Goal: Task Accomplishment & Management: Manage account settings

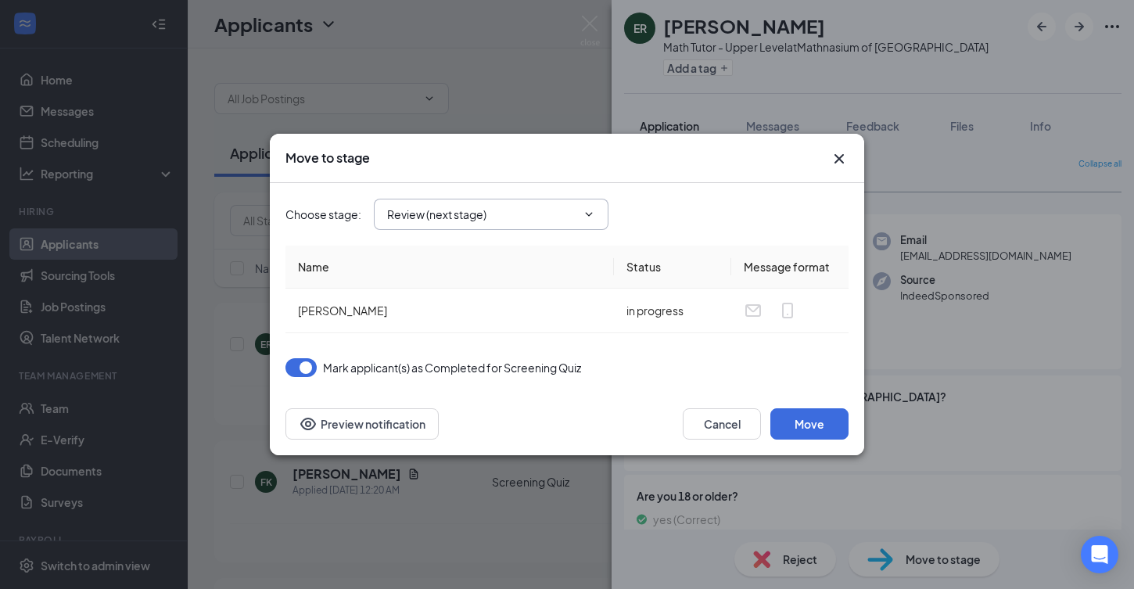
scroll to position [151, 0]
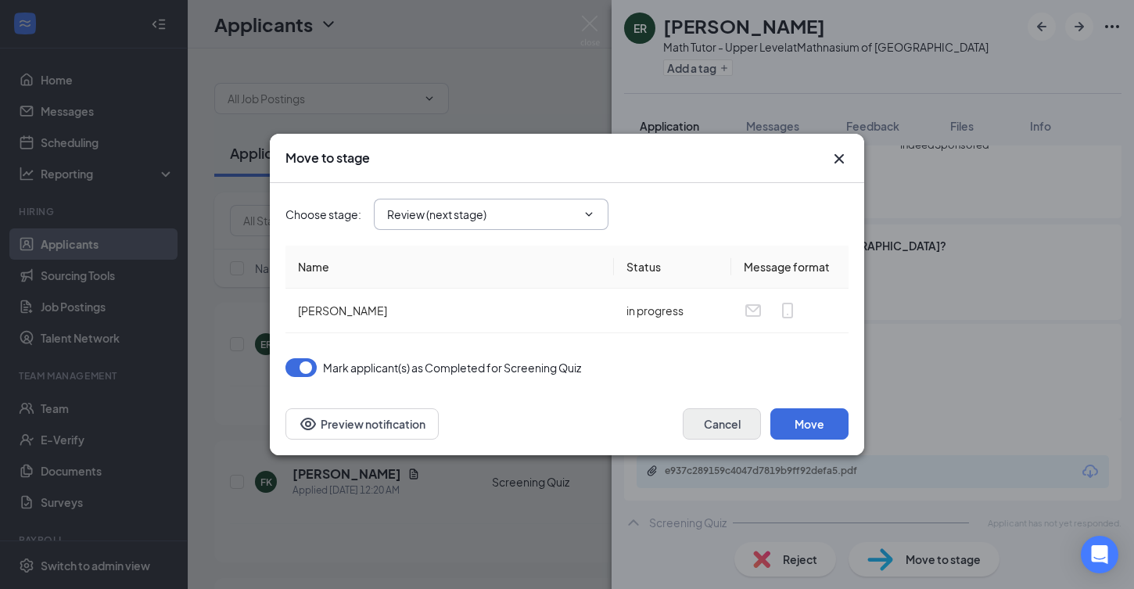
click at [702, 420] on button "Cancel" at bounding box center [722, 423] width 78 height 31
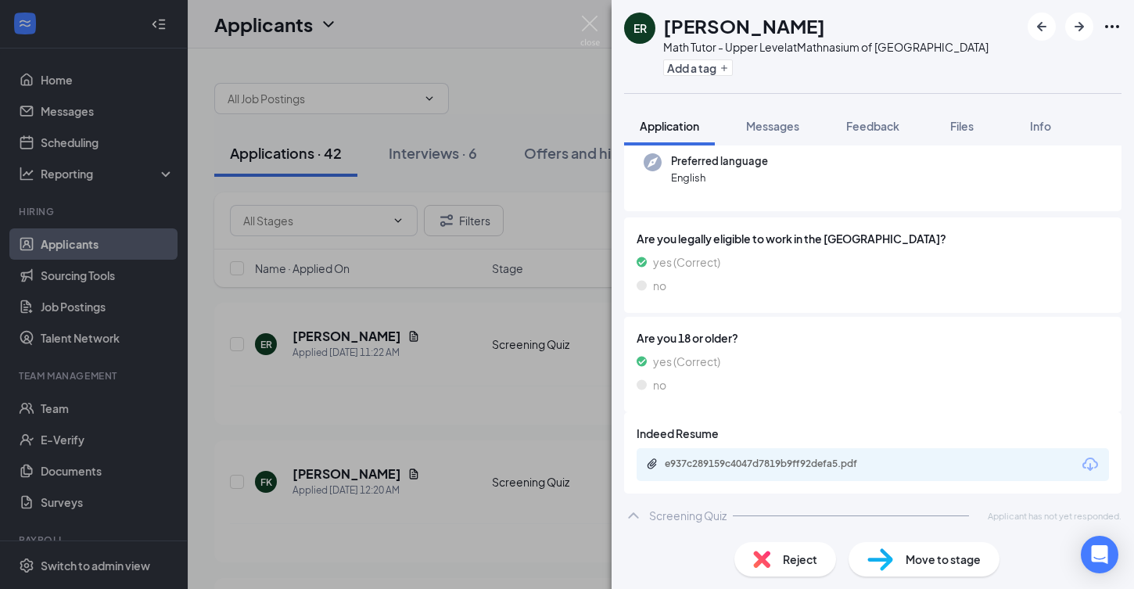
scroll to position [157, 0]
click at [590, 27] on img at bounding box center [590, 31] width 20 height 30
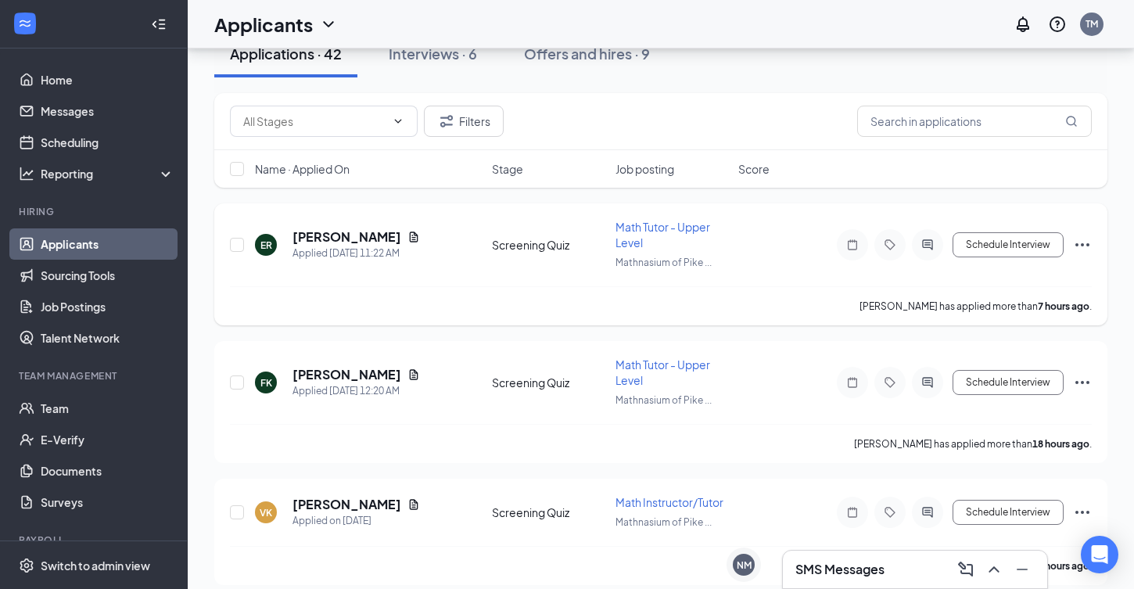
scroll to position [102, 0]
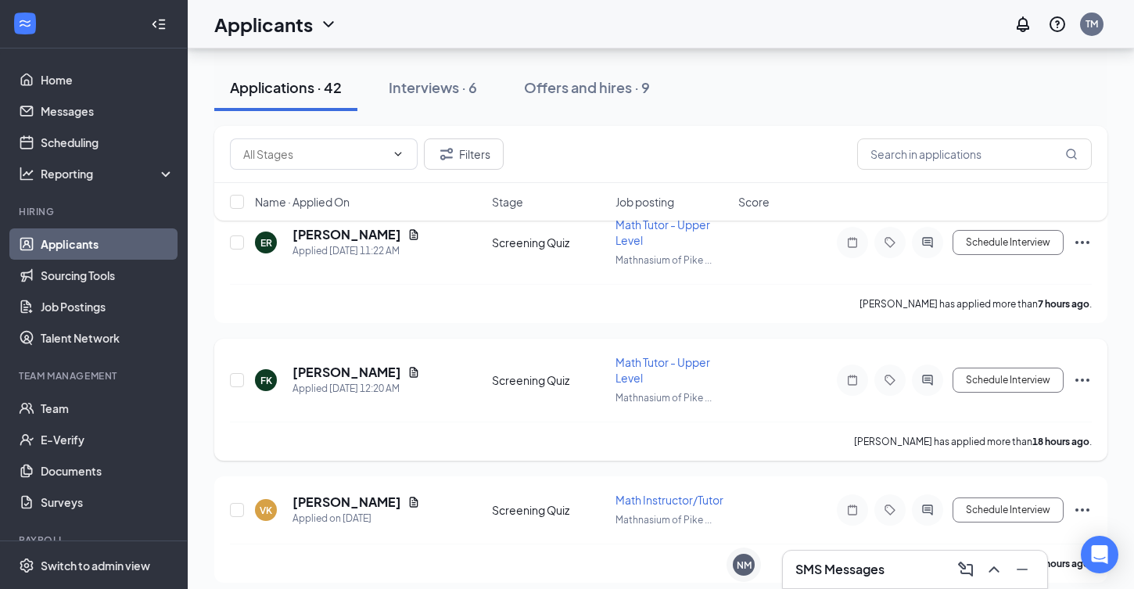
click at [375, 362] on div "FK Farhan Khondaker Applied Today 12:20 AM Screening Quiz Math Tutor - Upper Le…" at bounding box center [661, 387] width 862 height 67
click at [378, 373] on h5 "[PERSON_NAME]" at bounding box center [346, 372] width 109 height 17
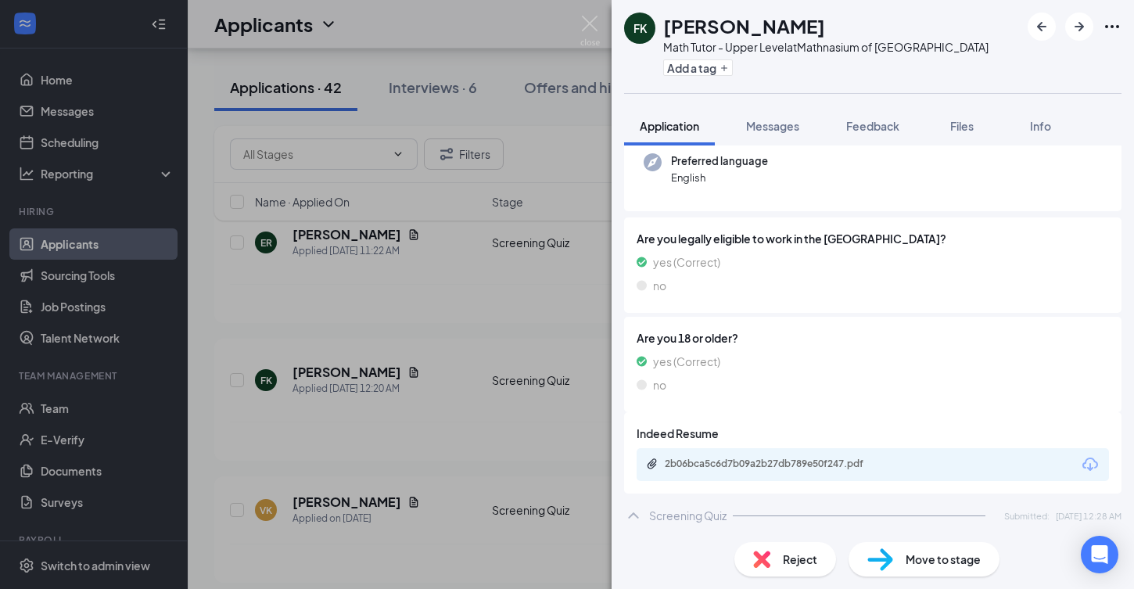
scroll to position [155, 0]
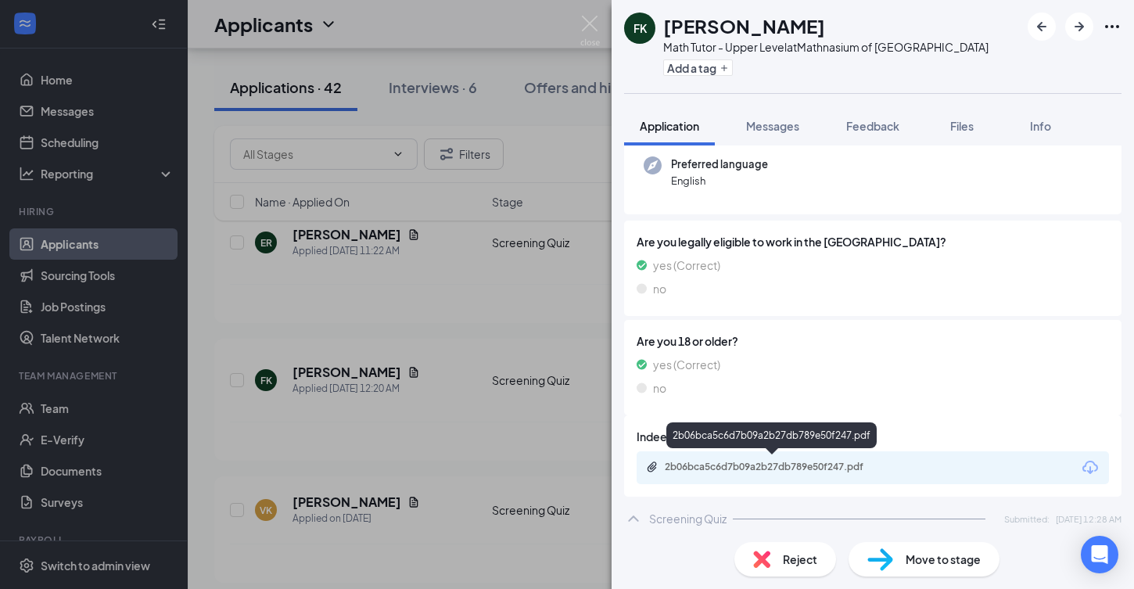
click at [843, 461] on div "2b06bca5c6d7b09a2b27db789e50f247.pdf" at bounding box center [774, 467] width 219 height 13
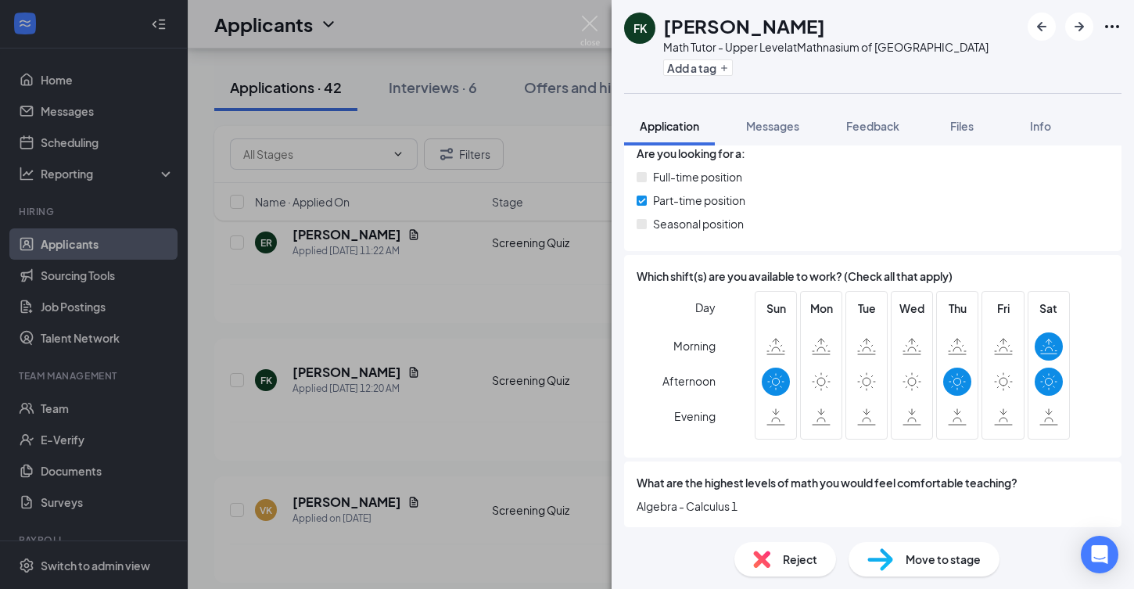
scroll to position [901, 0]
click at [888, 547] on div "Move to stage" at bounding box center [923, 559] width 151 height 34
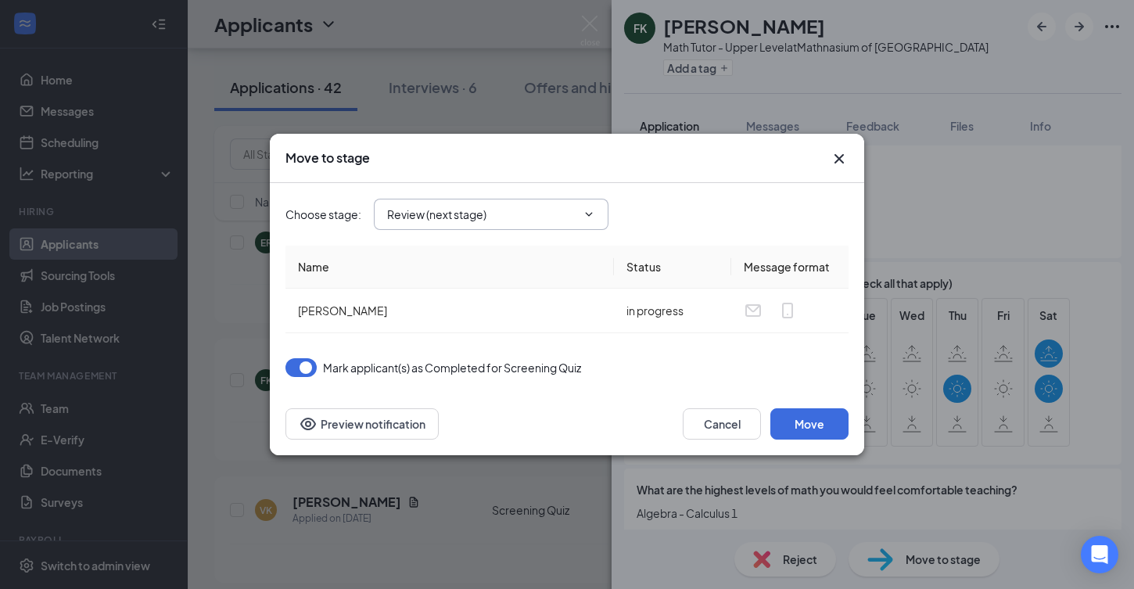
click at [565, 219] on input "Review (next stage)" at bounding box center [481, 214] width 189 height 17
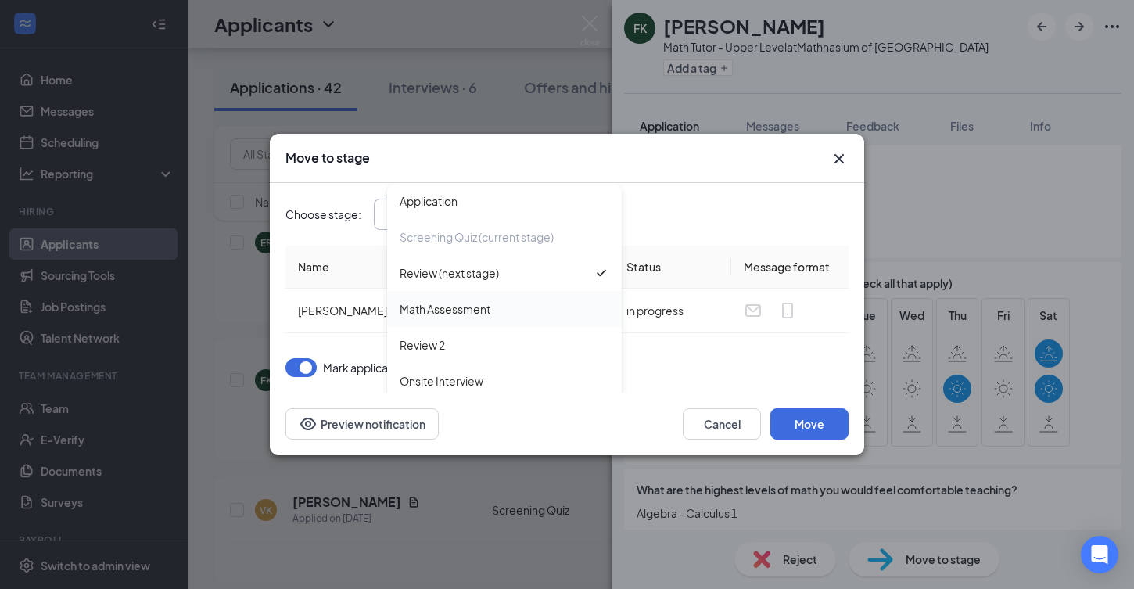
click at [529, 306] on div "Math Assessment" at bounding box center [505, 308] width 210 height 17
type input "Math Assessment"
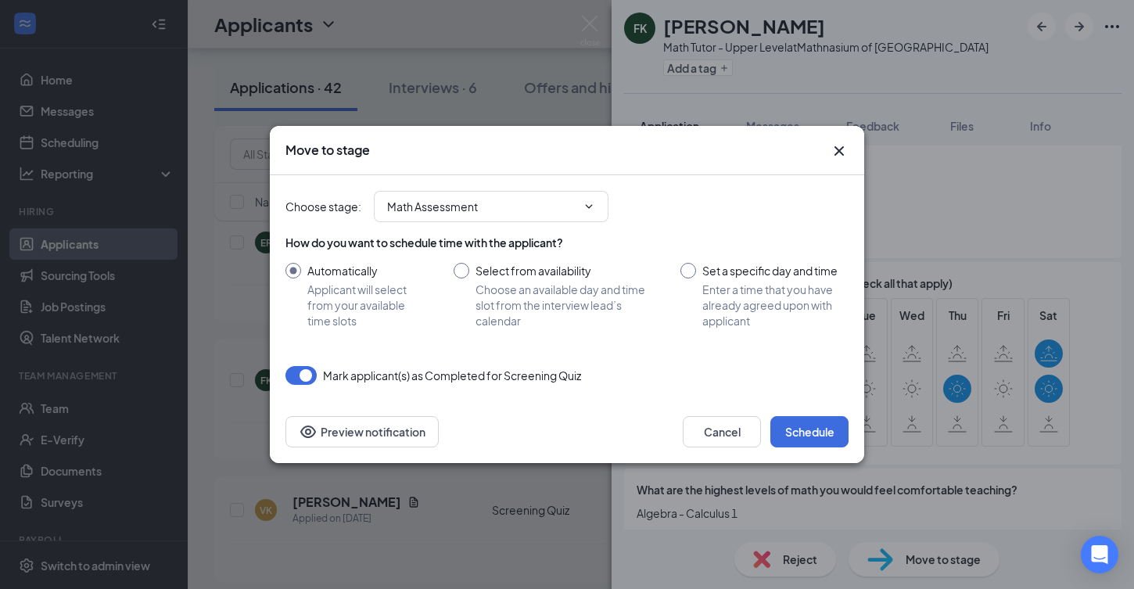
click at [797, 415] on div "Cancel Schedule Preview notification" at bounding box center [567, 431] width 594 height 63
click at [795, 424] on button "Schedule" at bounding box center [809, 431] width 78 height 31
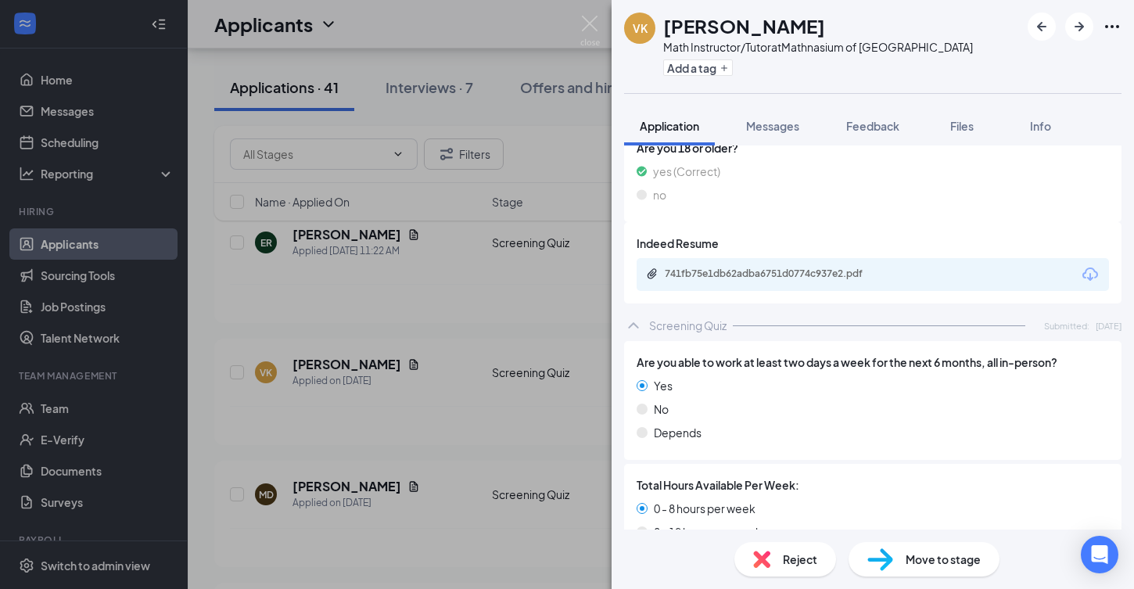
scroll to position [412, 0]
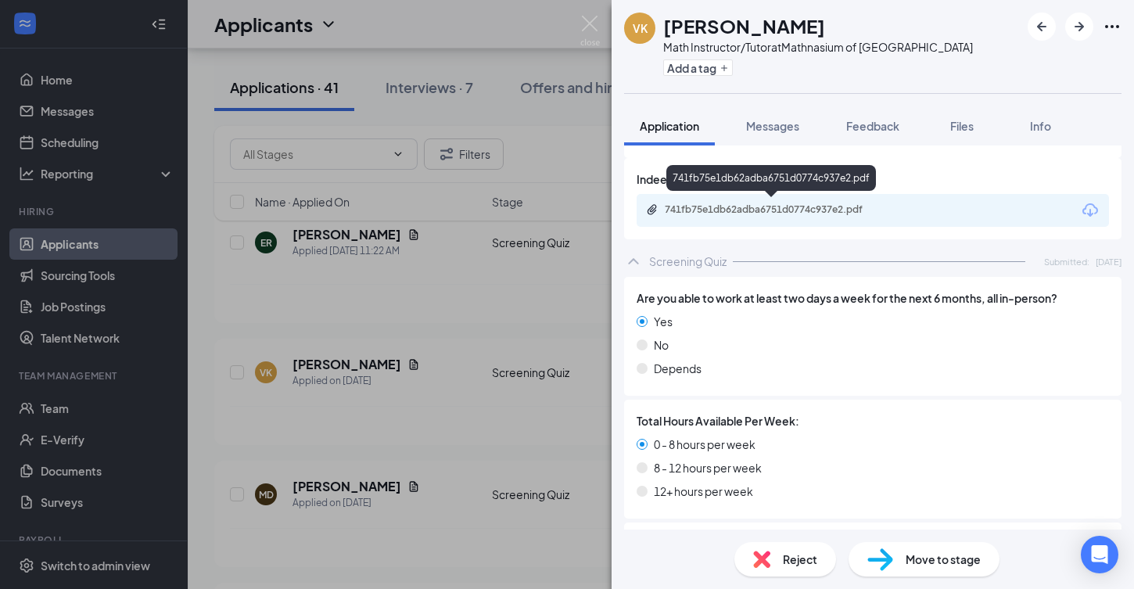
click at [787, 203] on div "741fb75e1db62adba6751d0774c937e2.pdf" at bounding box center [774, 209] width 219 height 13
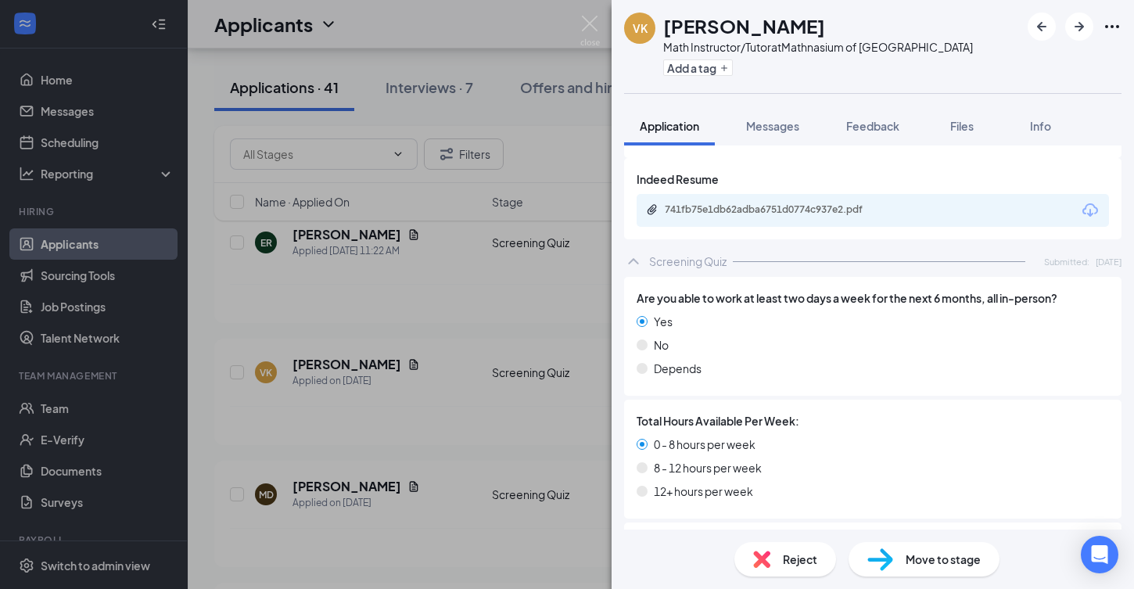
click at [927, 552] on span "Move to stage" at bounding box center [943, 559] width 75 height 17
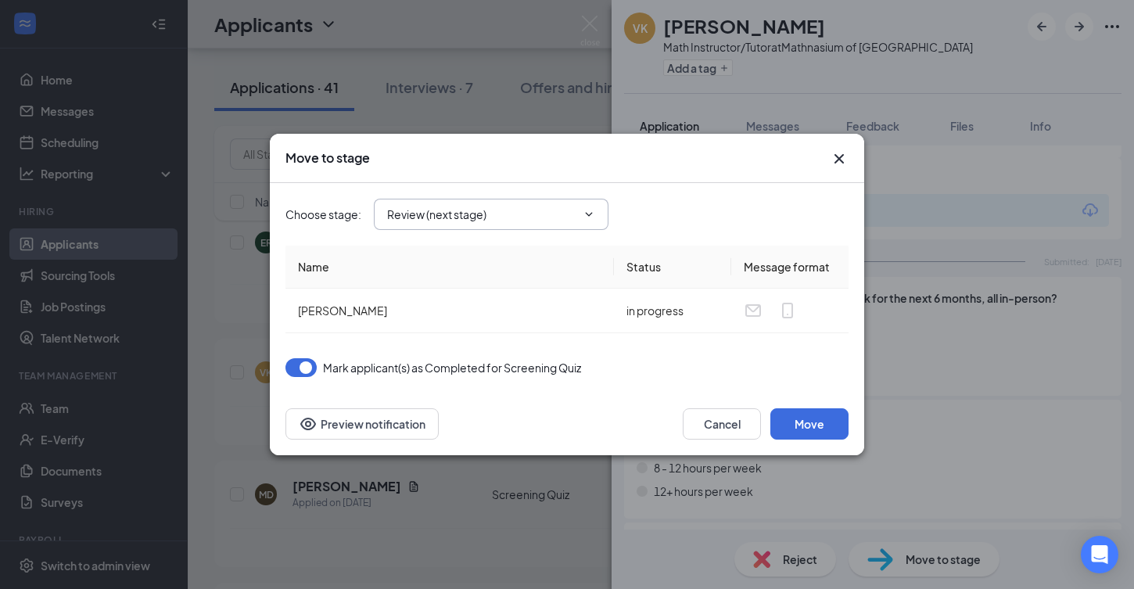
click at [542, 221] on input "Review (next stage)" at bounding box center [481, 214] width 189 height 17
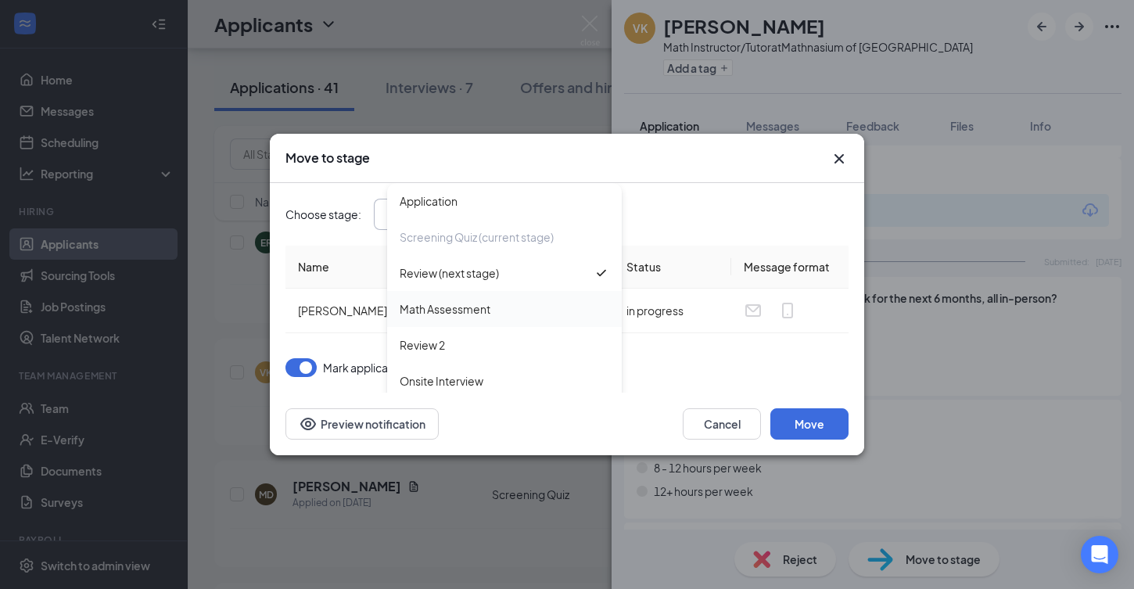
click at [526, 297] on div "Math Assessment" at bounding box center [504, 309] width 235 height 36
type input "Math Assessment"
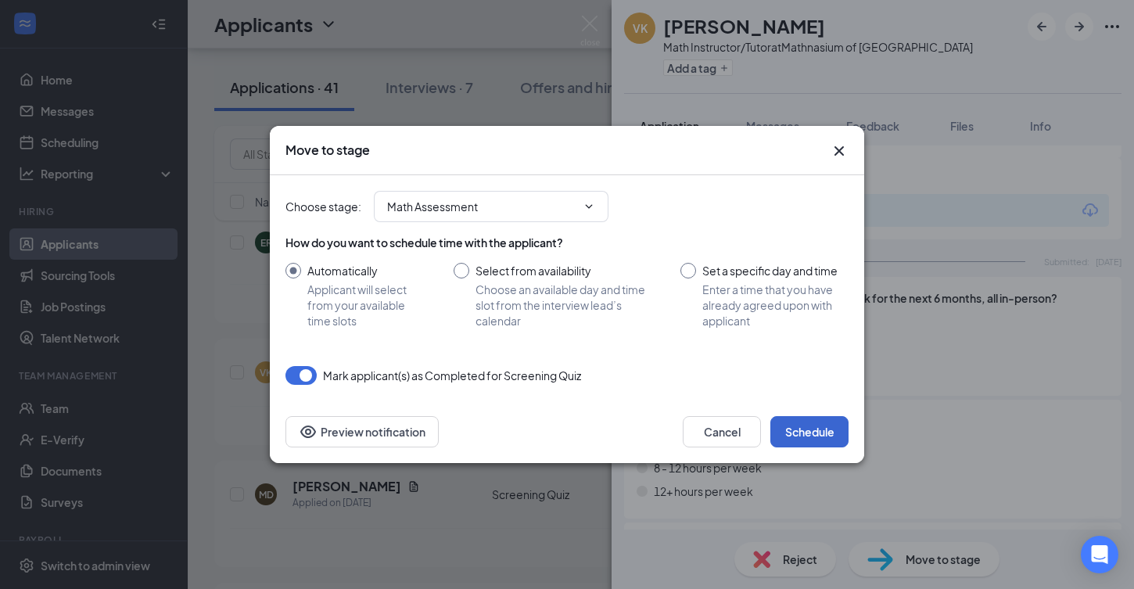
click at [815, 429] on button "Schedule" at bounding box center [809, 431] width 78 height 31
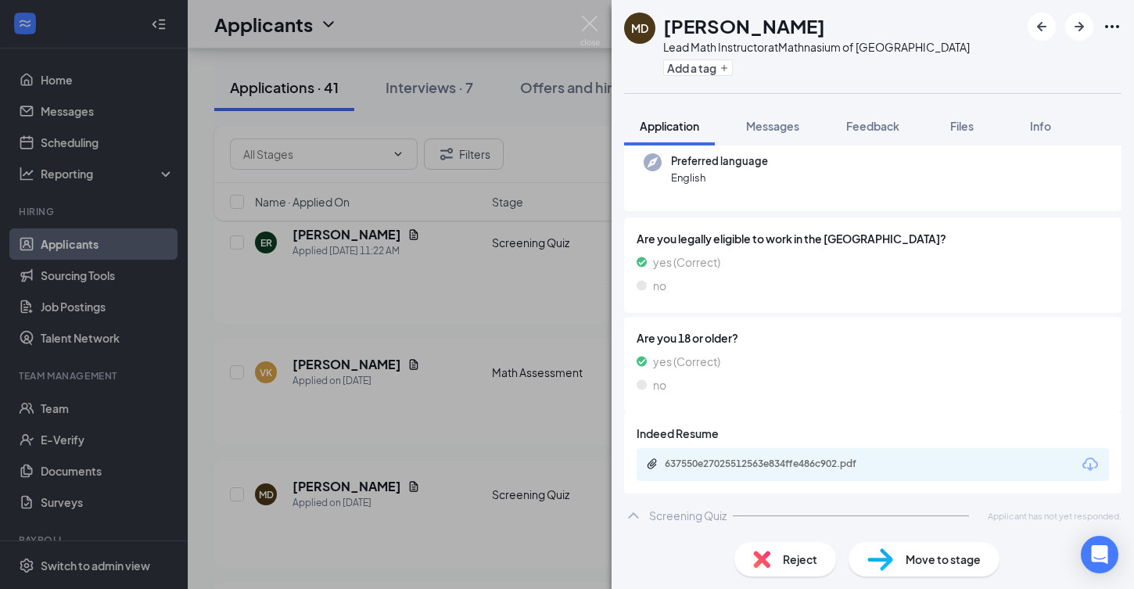
scroll to position [157, 0]
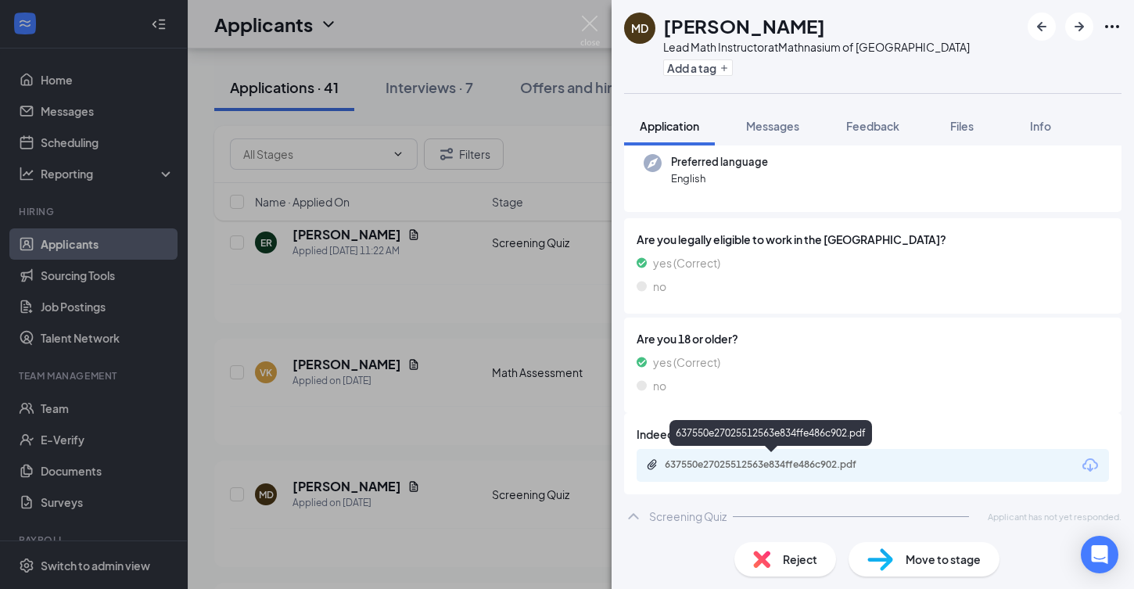
click at [820, 458] on div "637550e27025512563e834ffe486c902.pdf" at bounding box center [774, 464] width 219 height 13
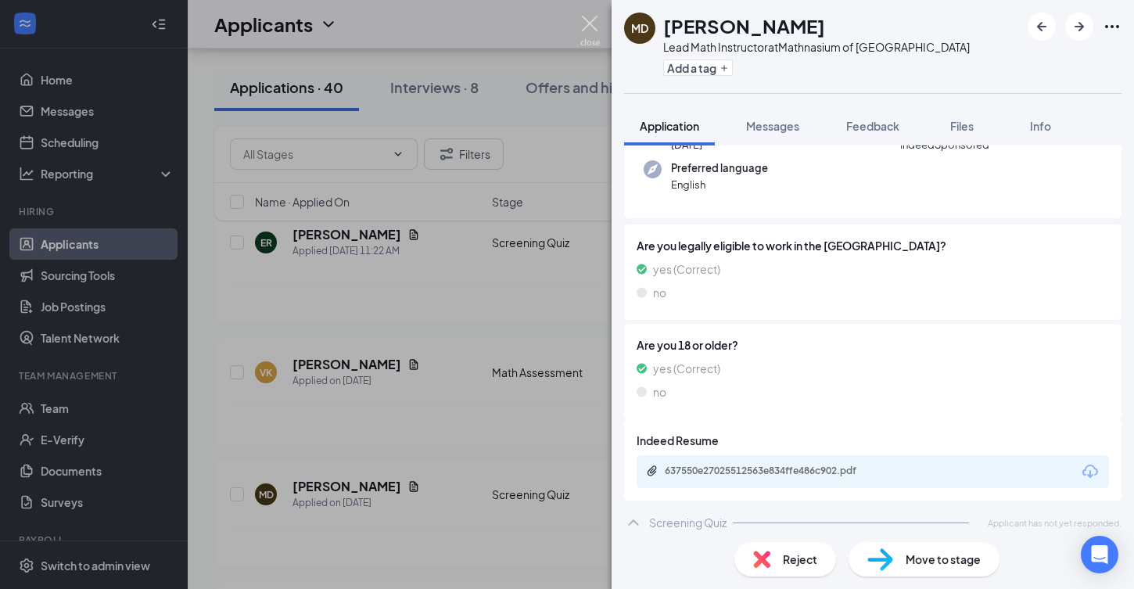
click at [594, 21] on img at bounding box center [590, 31] width 20 height 30
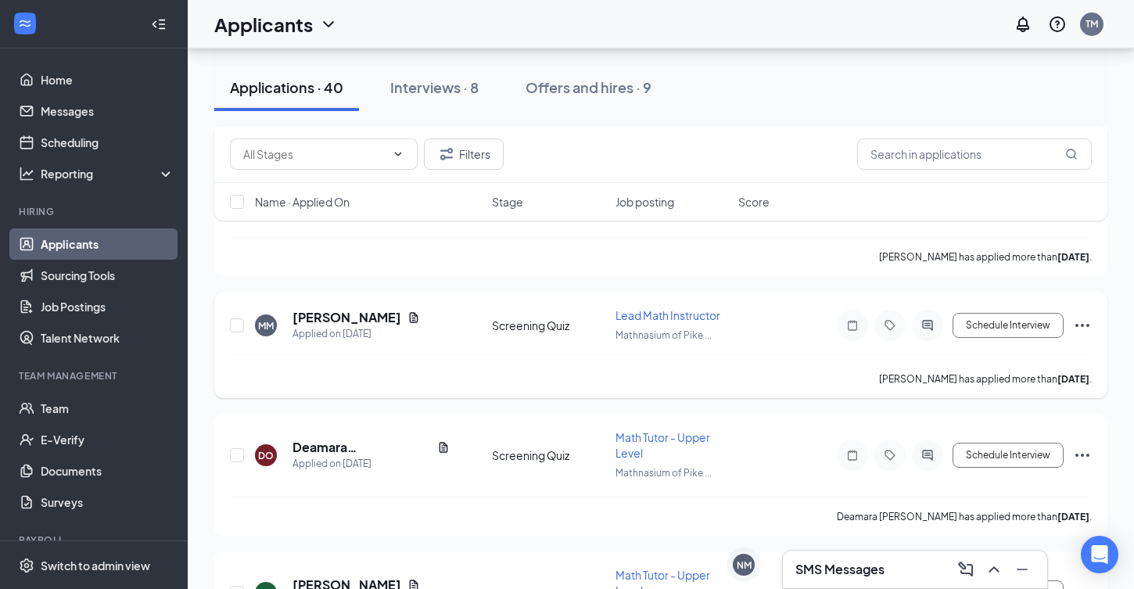
scroll to position [393, 0]
click at [376, 318] on h5 "[PERSON_NAME]" at bounding box center [346, 316] width 109 height 17
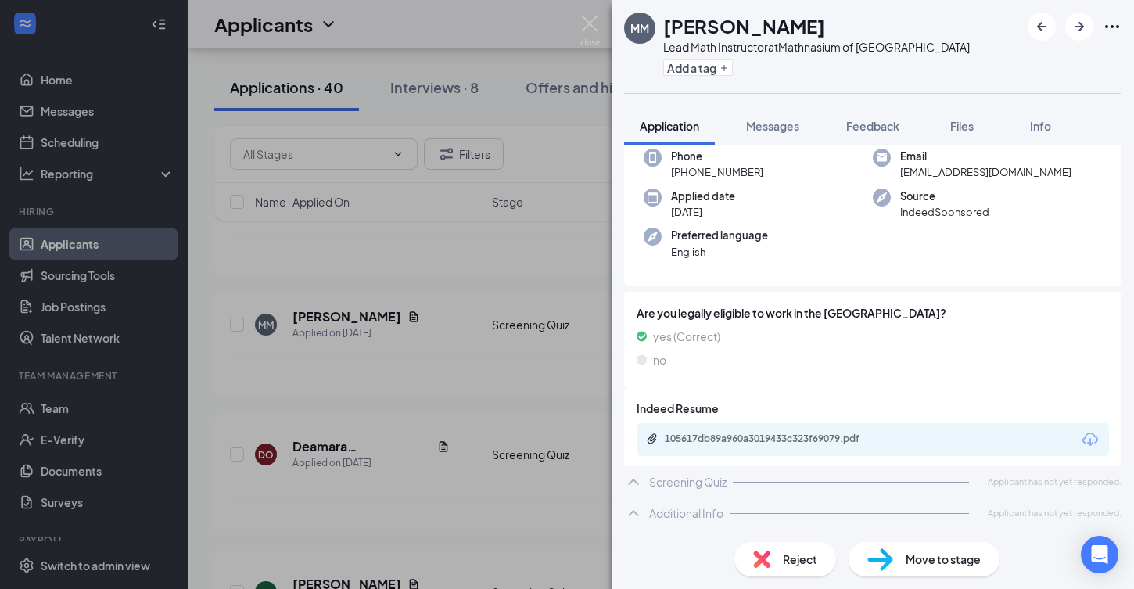
scroll to position [160, 0]
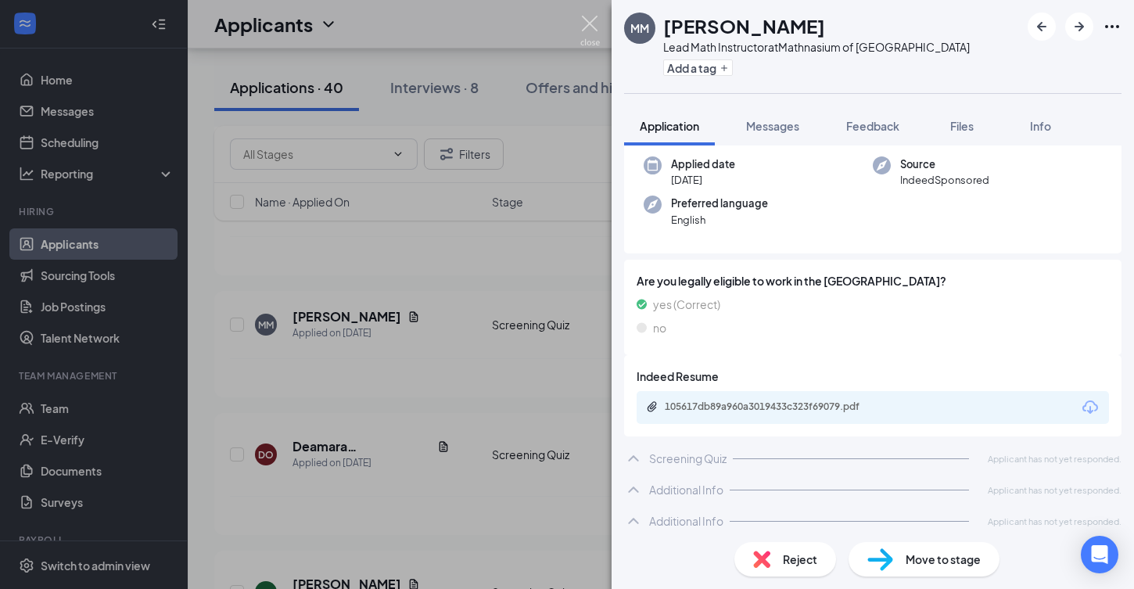
click at [599, 27] on img at bounding box center [590, 31] width 20 height 30
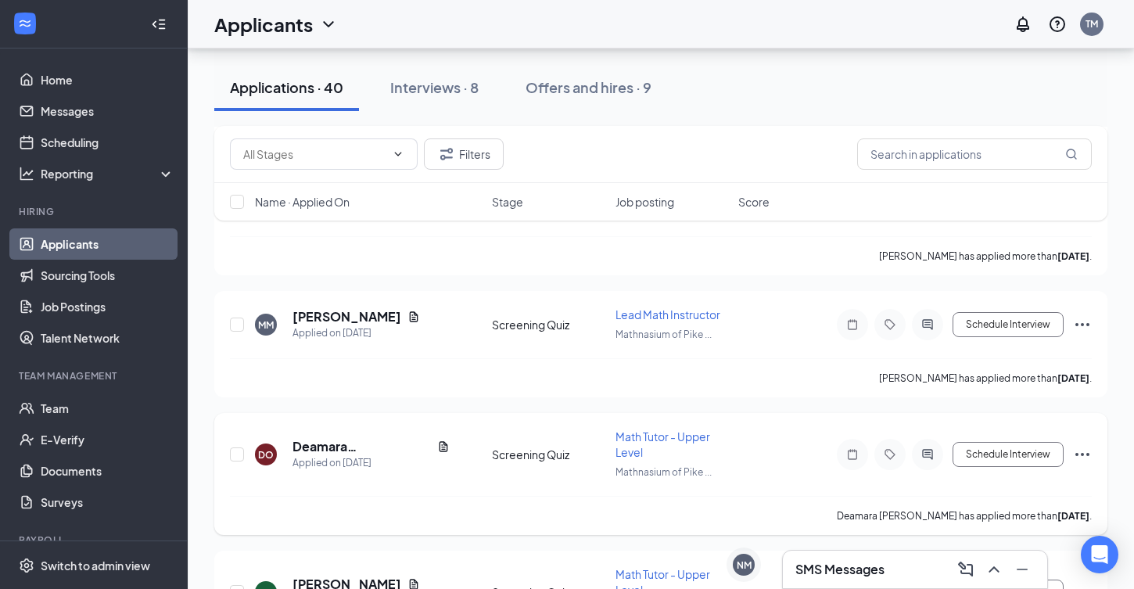
click at [369, 441] on h5 "Deamara [PERSON_NAME]" at bounding box center [361, 446] width 138 height 17
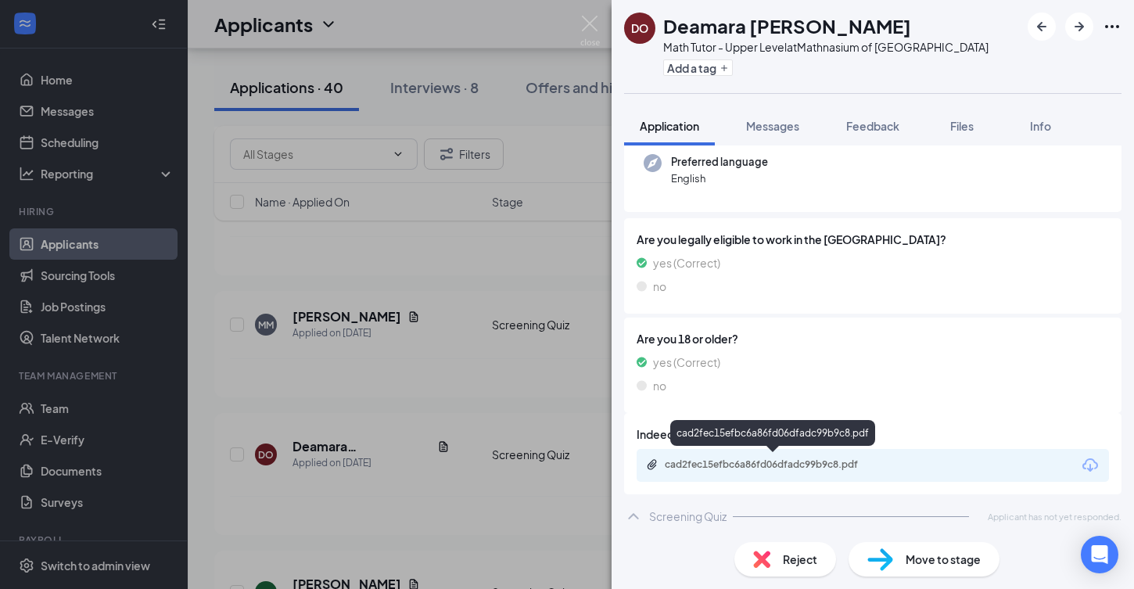
scroll to position [151, 0]
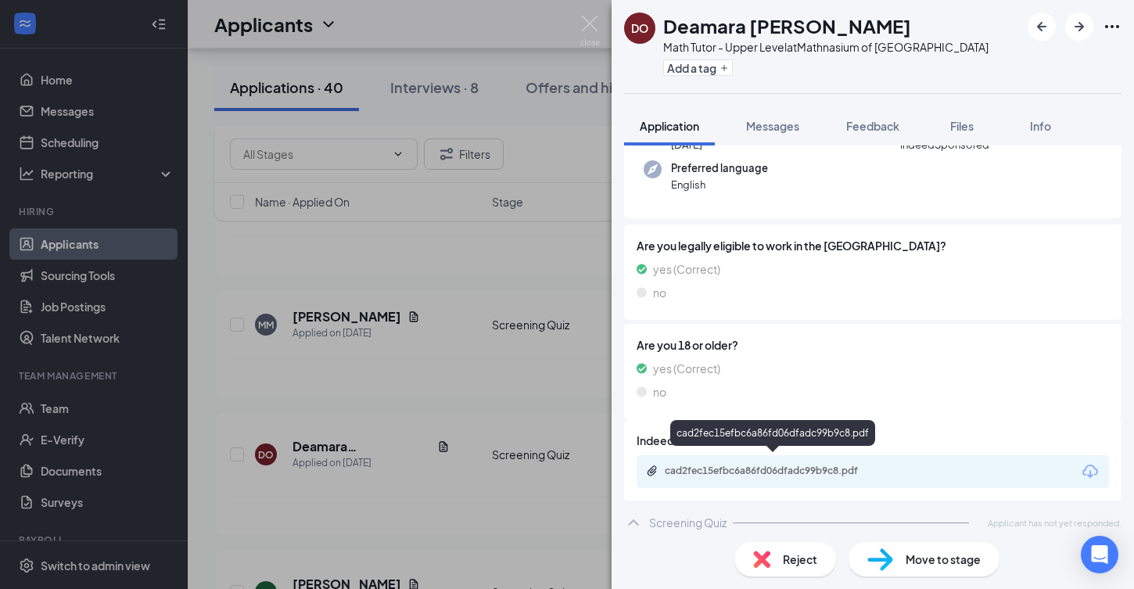
click at [732, 465] on div "cad2fec15efbc6a86fd06dfadc99b9c8.pdf" at bounding box center [774, 471] width 219 height 13
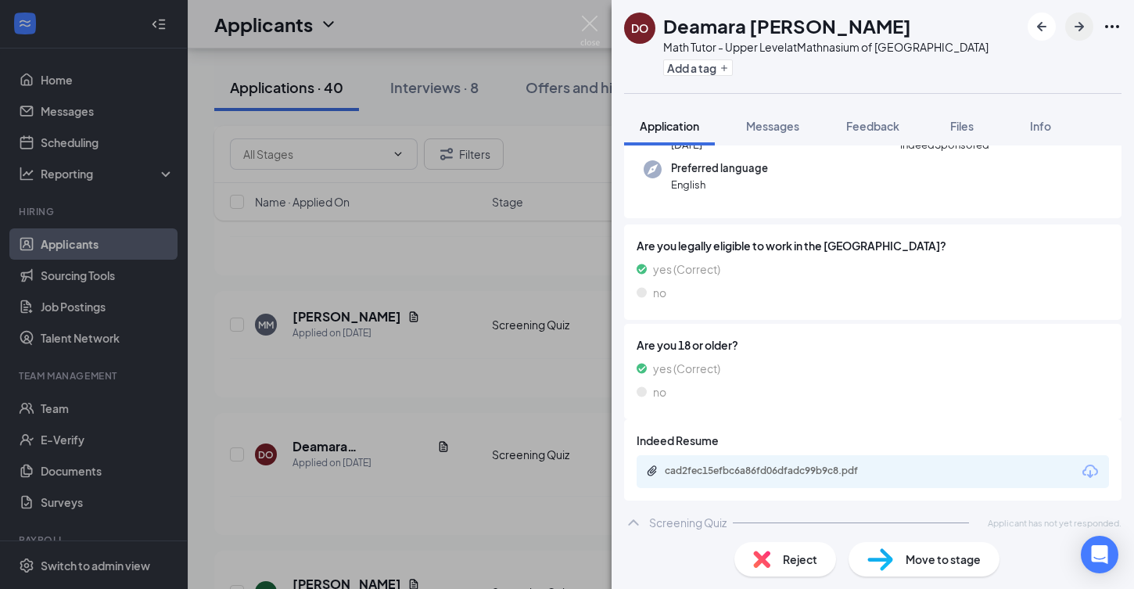
click at [1089, 31] on button "button" at bounding box center [1079, 27] width 28 height 28
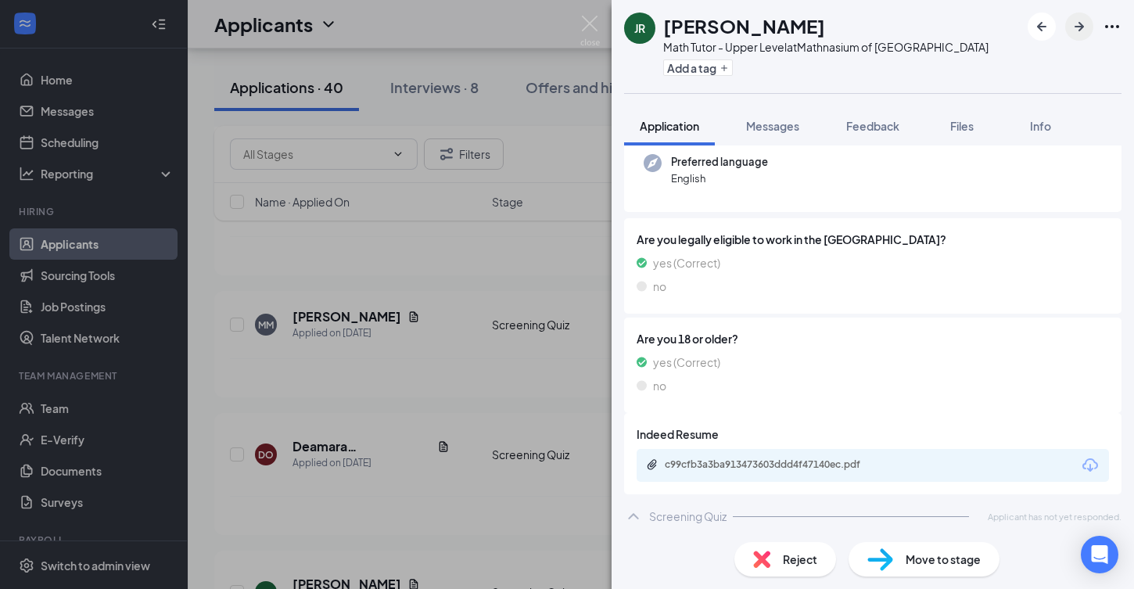
click at [1073, 35] on icon "ArrowRight" at bounding box center [1079, 26] width 19 height 19
click at [1075, 44] on div "RW Romeo Wilson Math Tutor - Upper Level at Mathnasium of Pike Creek Add a tag" at bounding box center [873, 46] width 522 height 93
click at [1075, 34] on icon "ArrowRight" at bounding box center [1079, 26] width 19 height 19
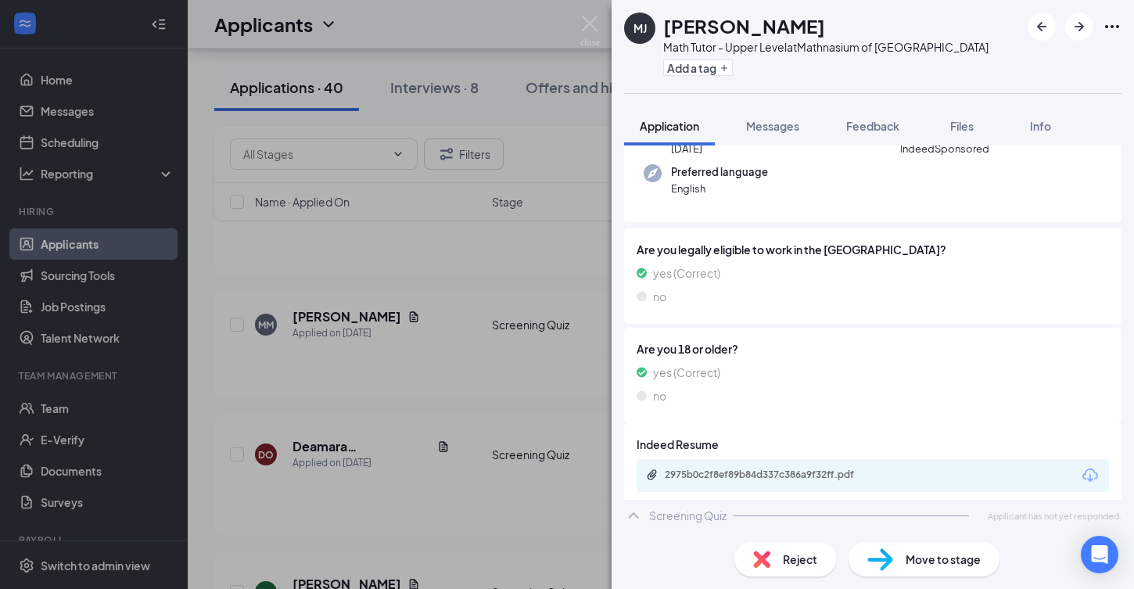
scroll to position [150, 0]
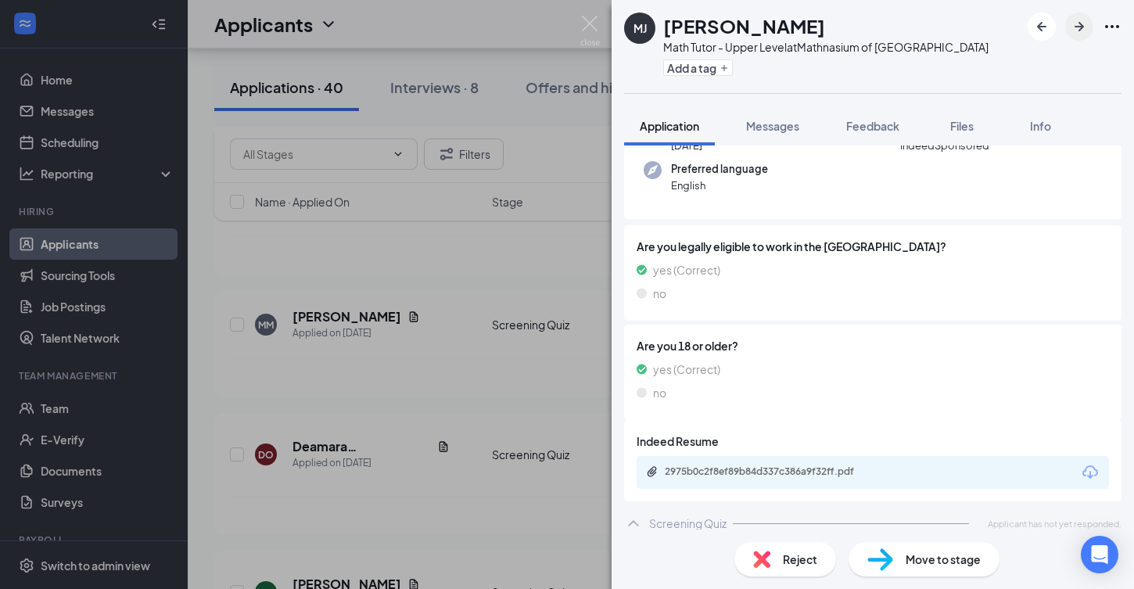
click at [1089, 20] on button "button" at bounding box center [1079, 27] width 28 height 28
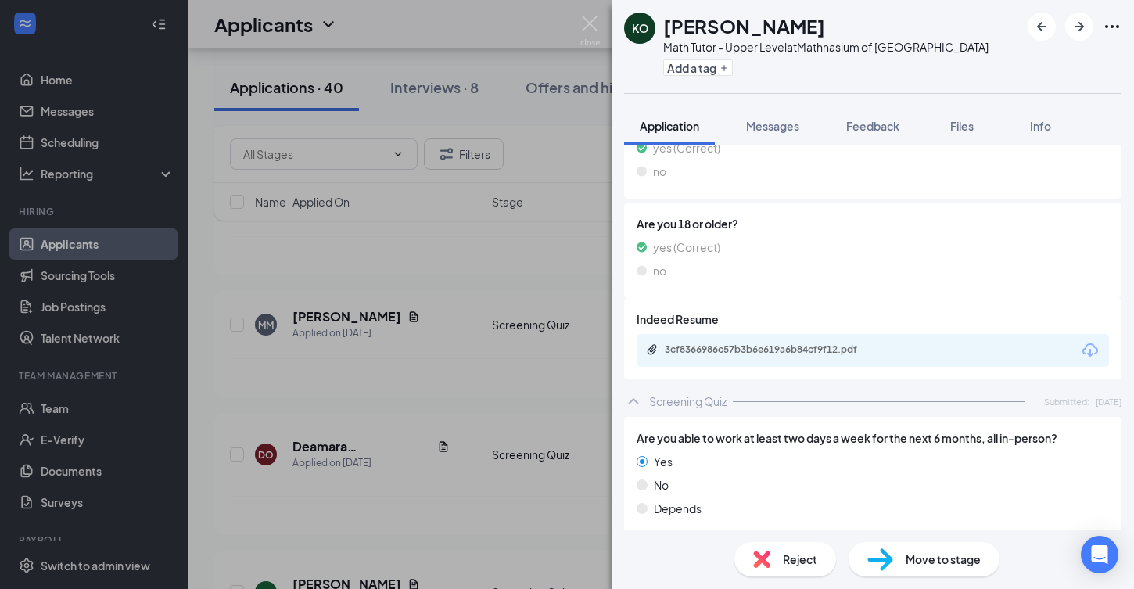
scroll to position [265, 0]
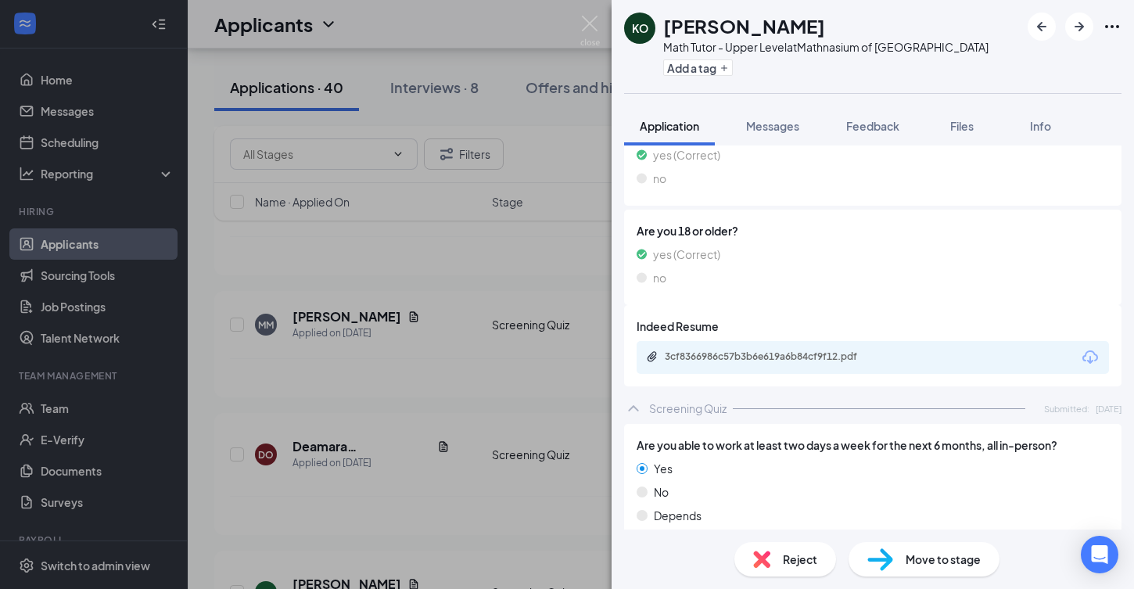
click at [841, 354] on div "3cf8366986c57b3b6e619a6b84cf9f12.pdf" at bounding box center [774, 356] width 219 height 13
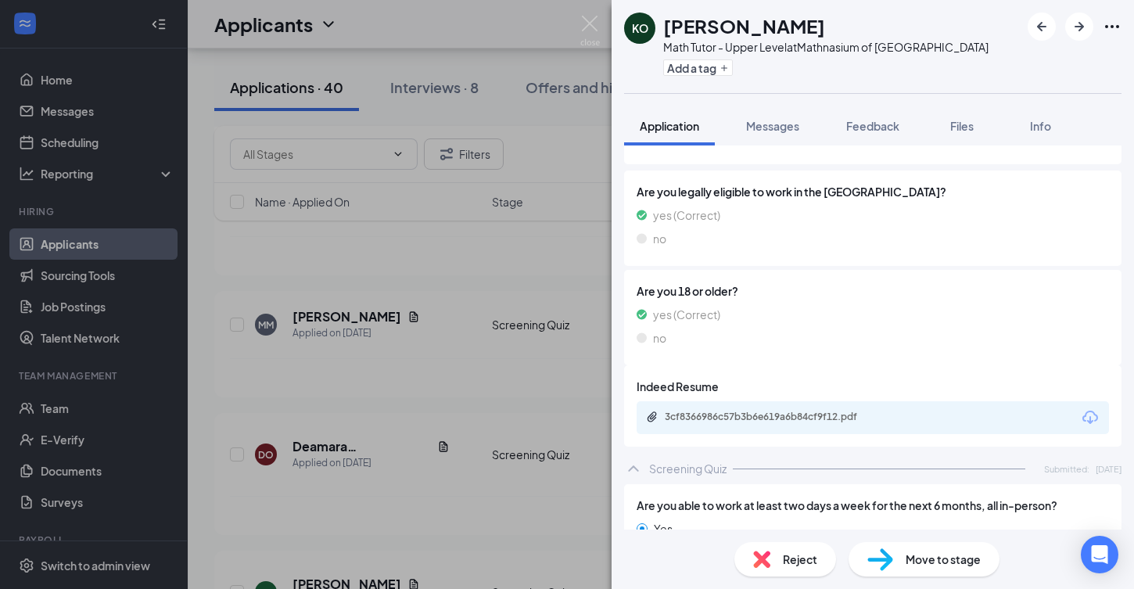
scroll to position [198, 0]
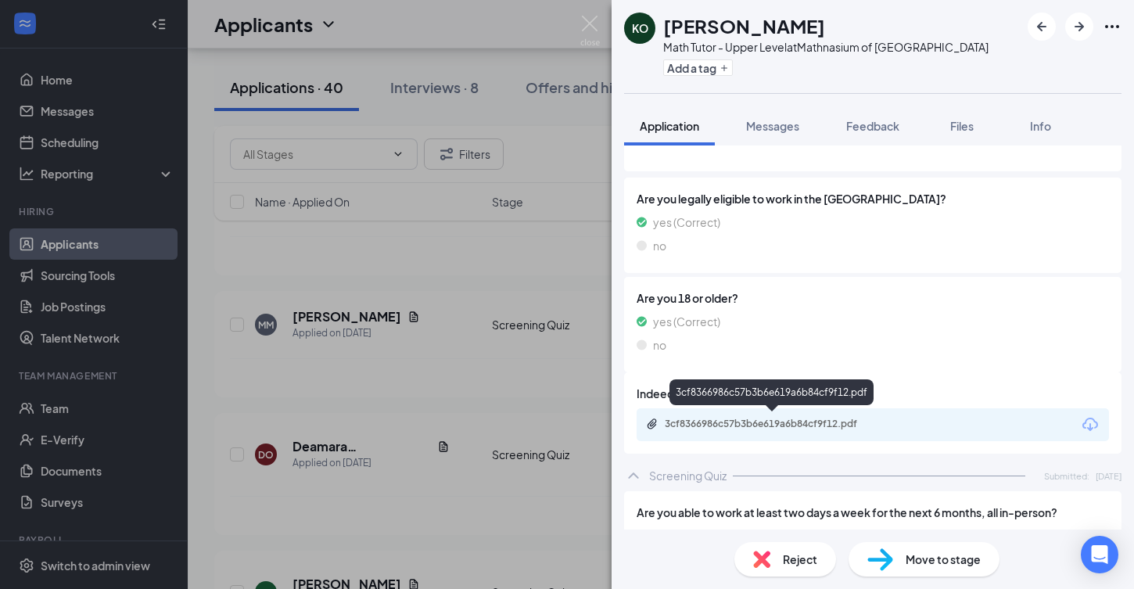
click at [830, 421] on div "3cf8366986c57b3b6e619a6b84cf9f12.pdf" at bounding box center [774, 424] width 219 height 13
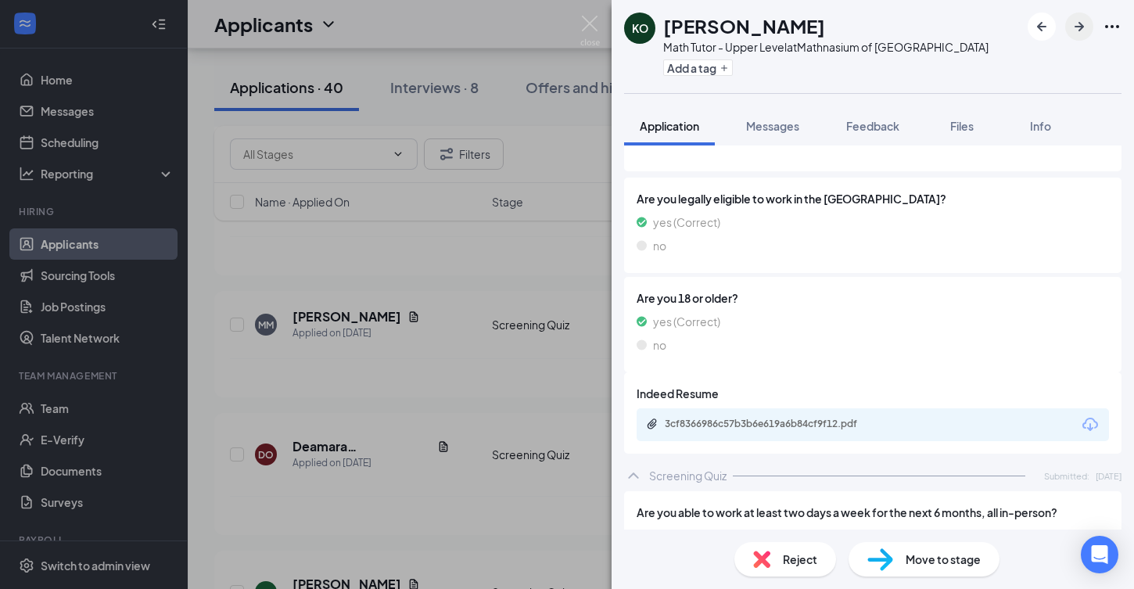
click at [1078, 25] on icon "ArrowRight" at bounding box center [1079, 26] width 19 height 19
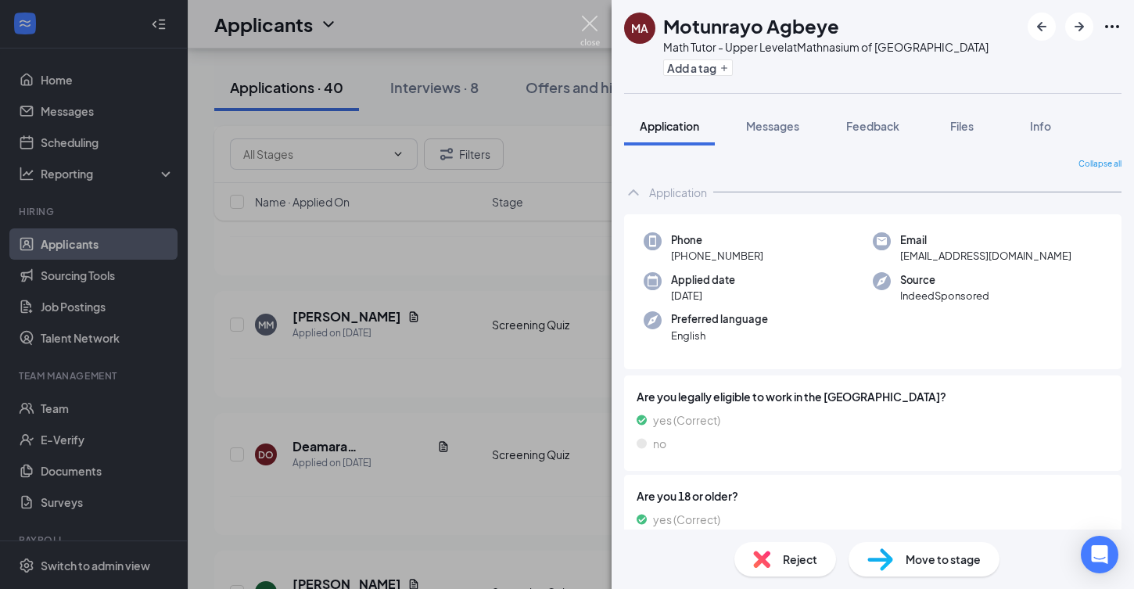
click at [586, 22] on img at bounding box center [590, 31] width 20 height 30
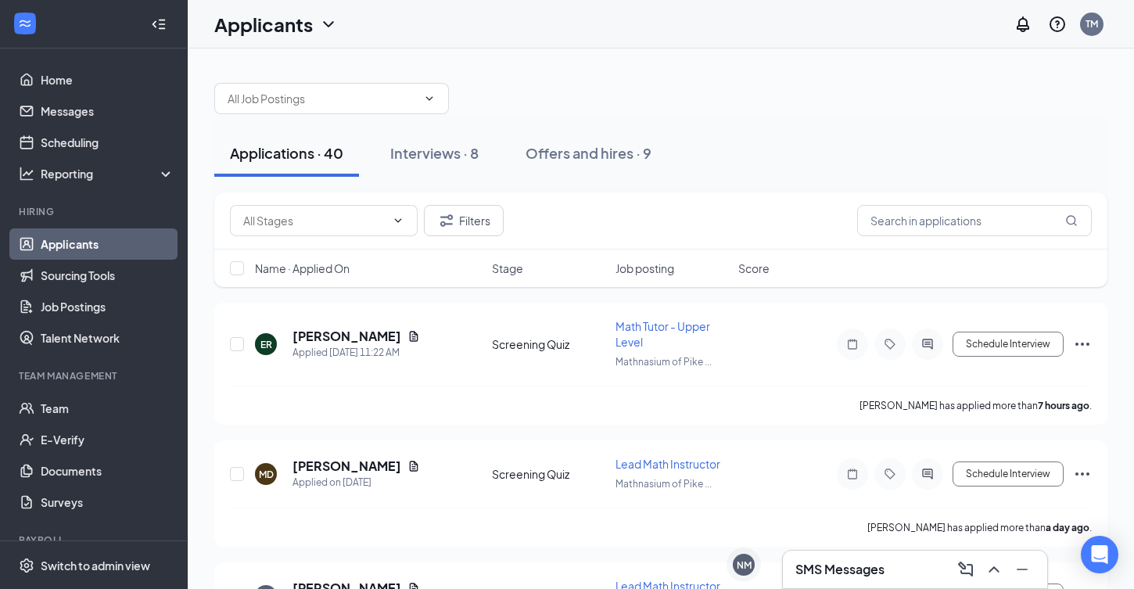
click at [746, 120] on div "Applications · 40 Interviews · 8 Offers and hires · 9" at bounding box center [660, 153] width 893 height 78
click at [830, 77] on div at bounding box center [660, 90] width 893 height 47
click at [574, 1] on div "Applicants TM" at bounding box center [661, 24] width 946 height 48
click at [829, 121] on div "Applications · 40 Interviews · 8 Offers and hires · 9" at bounding box center [660, 153] width 893 height 78
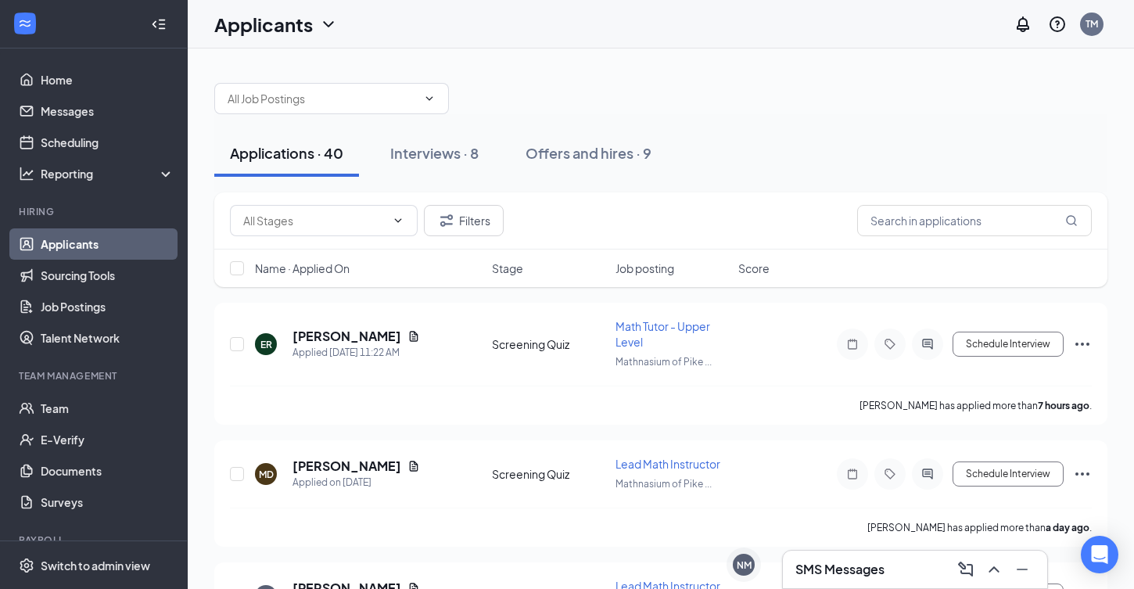
click at [825, 110] on div at bounding box center [660, 90] width 893 height 47
click at [783, 119] on div "Applications · 40 Interviews · 8 Offers and hires · 9" at bounding box center [660, 153] width 893 height 78
click at [877, 2] on div "Applicants TM" at bounding box center [661, 24] width 946 height 48
